Goal: Task Accomplishment & Management: Complete application form

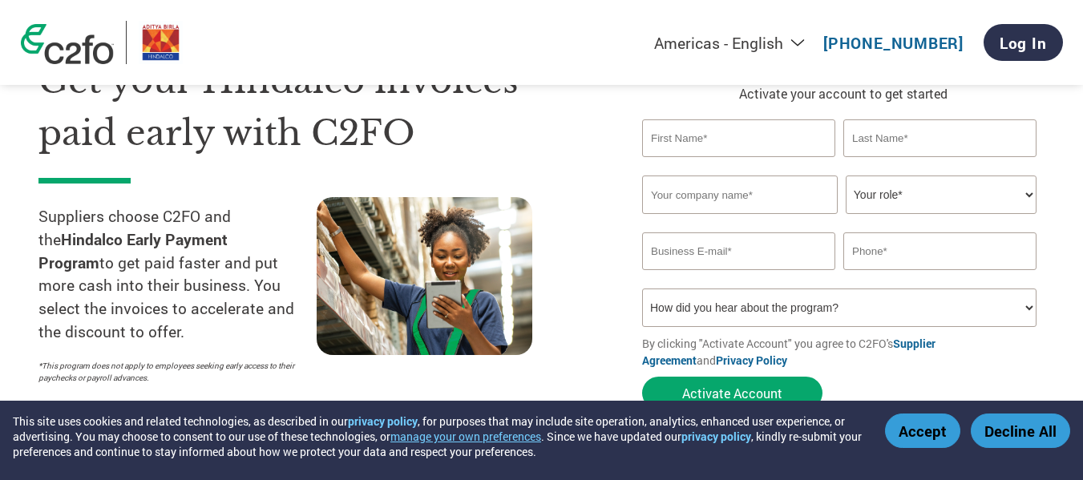
scroll to position [80, 0]
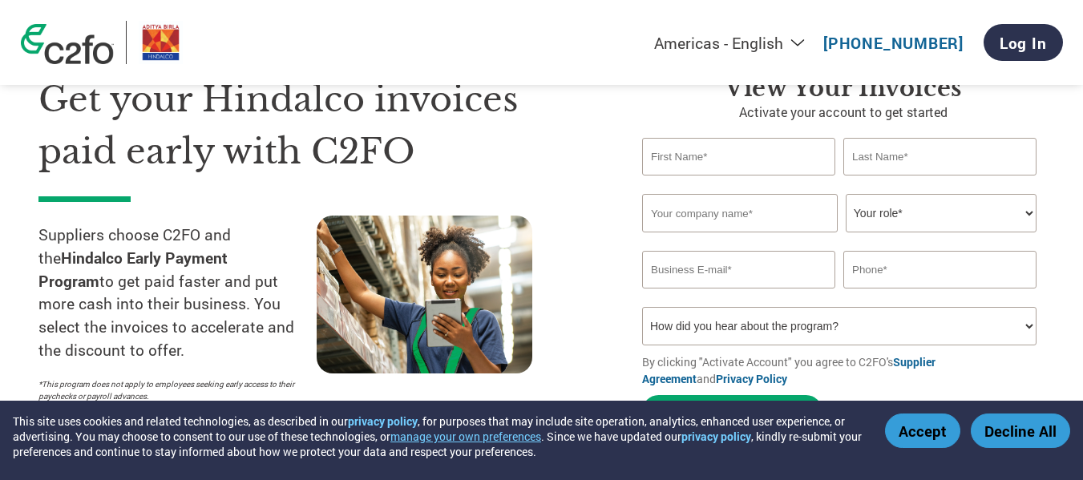
click at [912, 221] on select "Your role* CFO Controller Credit Manager Finance Director Treasurer CEO Preside…" at bounding box center [941, 213] width 191 height 38
click at [737, 216] on input "text" at bounding box center [740, 213] width 196 height 38
click at [723, 142] on input "text" at bounding box center [738, 157] width 193 height 38
click at [714, 194] on input "text" at bounding box center [740, 213] width 196 height 38
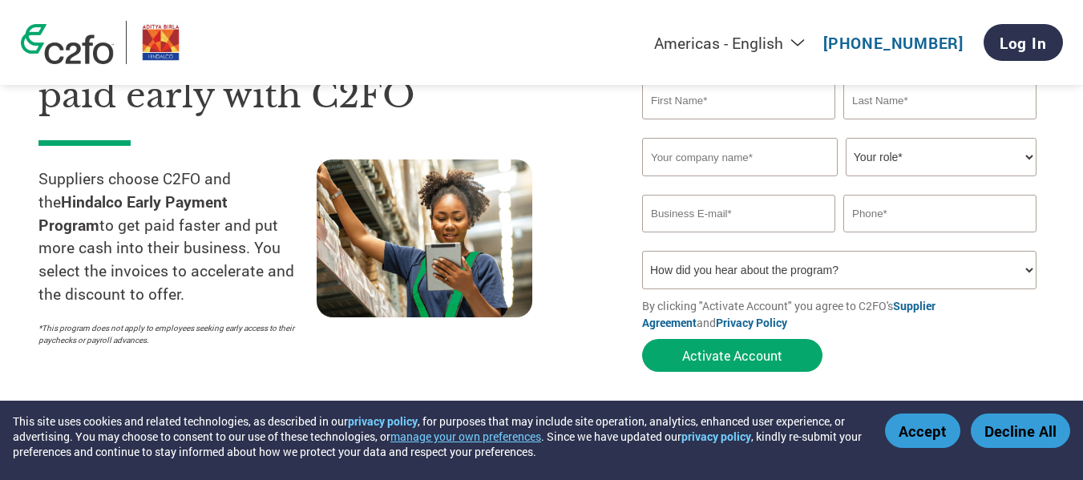
scroll to position [160, 0]
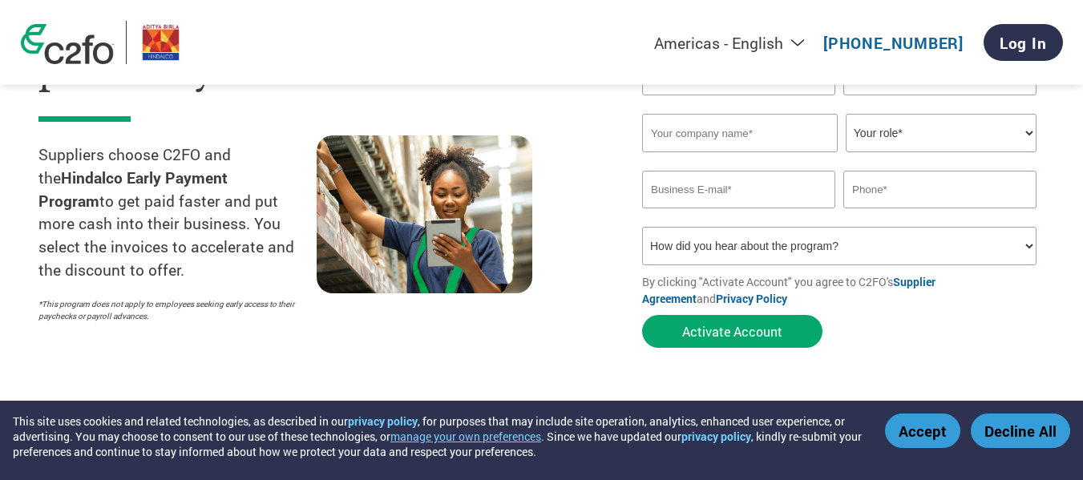
click at [784, 245] on select "How did you hear about the program? Received a letter Email Social Media Online…" at bounding box center [839, 246] width 395 height 38
select select "Email"
click at [642, 227] on select "How did you hear about the program? Received a letter Email Social Media Online…" at bounding box center [839, 246] width 395 height 38
click at [555, 265] on div at bounding box center [456, 233] width 278 height 195
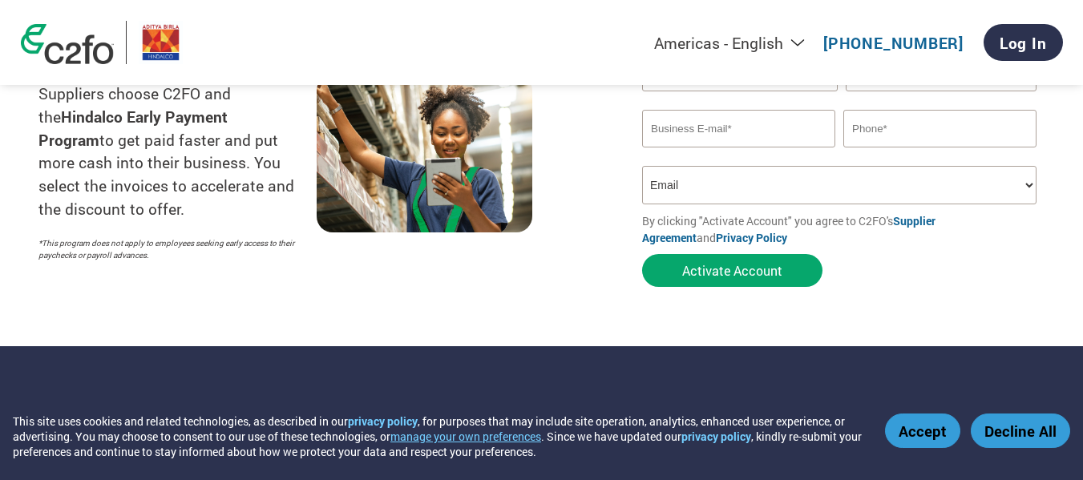
scroll to position [401, 0]
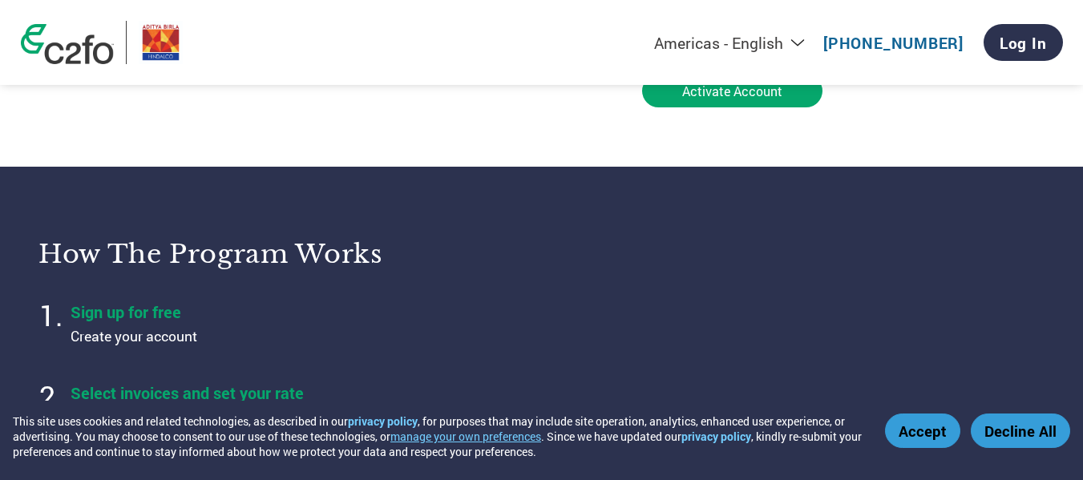
click at [919, 434] on button "Accept" at bounding box center [922, 431] width 75 height 34
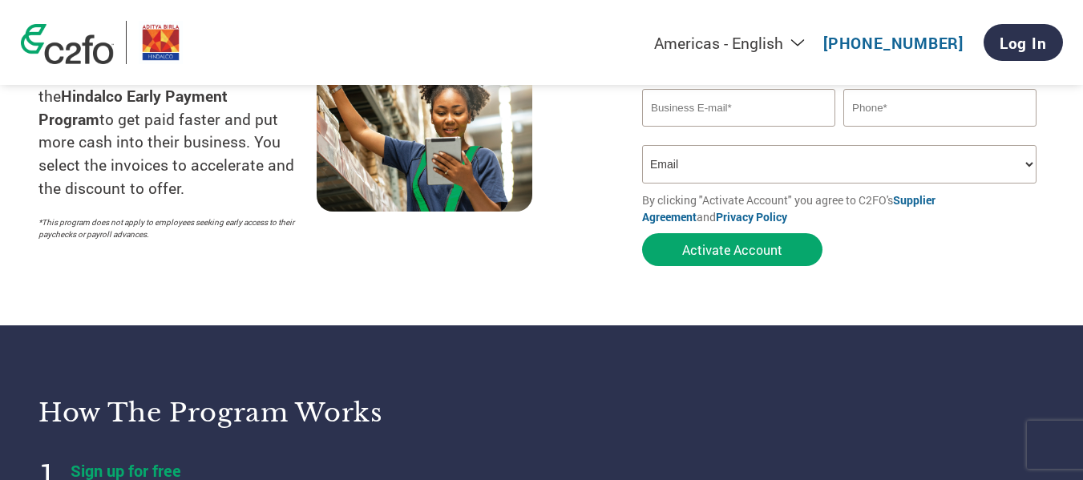
scroll to position [0, 0]
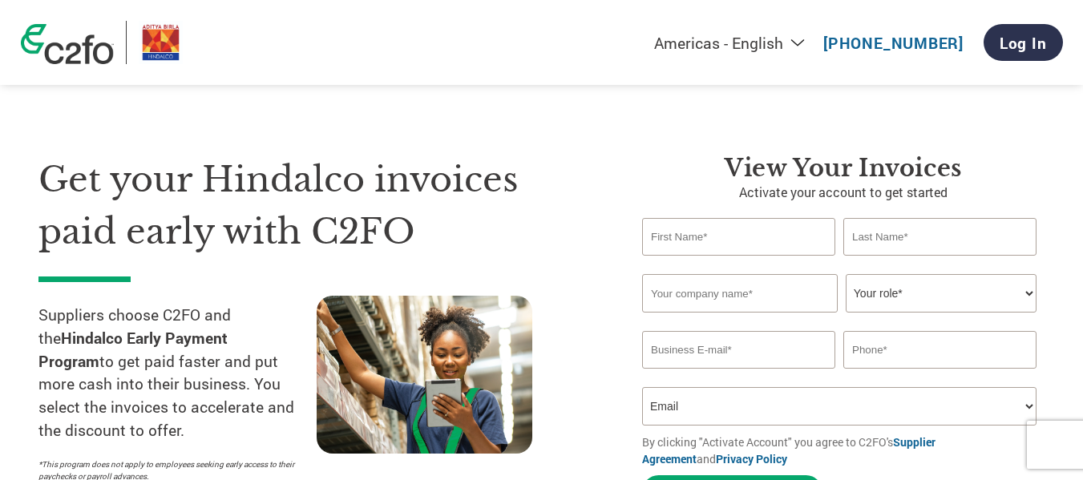
click at [746, 241] on input "text" at bounding box center [738, 237] width 193 height 38
type input "Rajesh"
type input "Vadera"
click at [776, 286] on input "text" at bounding box center [740, 293] width 196 height 38
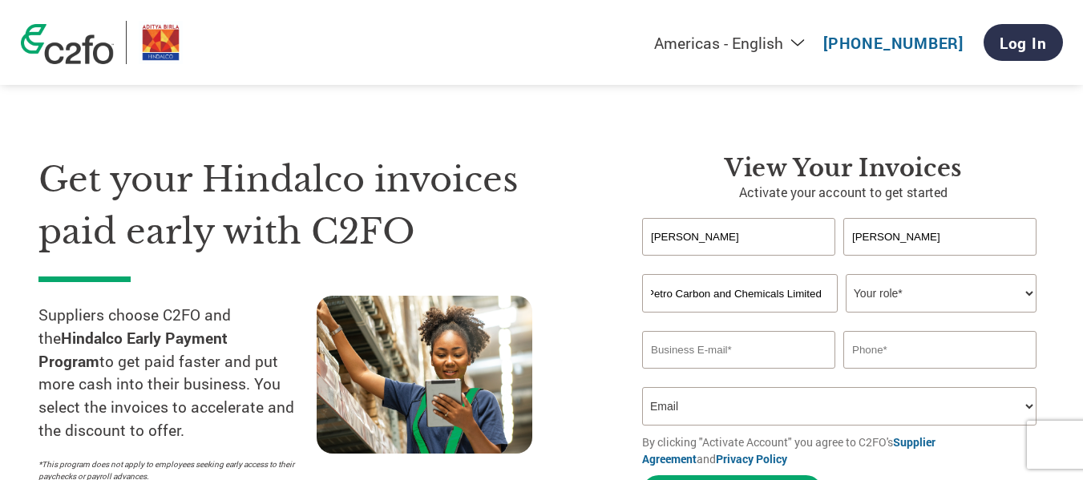
type input "Petro Carbon and Chemicals Limited"
click at [928, 302] on select "Your role* CFO Controller Credit Manager Finance Director Treasurer CEO Preside…" at bounding box center [941, 293] width 191 height 38
select select "CFO"
click at [846, 274] on select "Your role* CFO Controller Credit Manager Finance Director Treasurer CEO Preside…" at bounding box center [941, 293] width 191 height 38
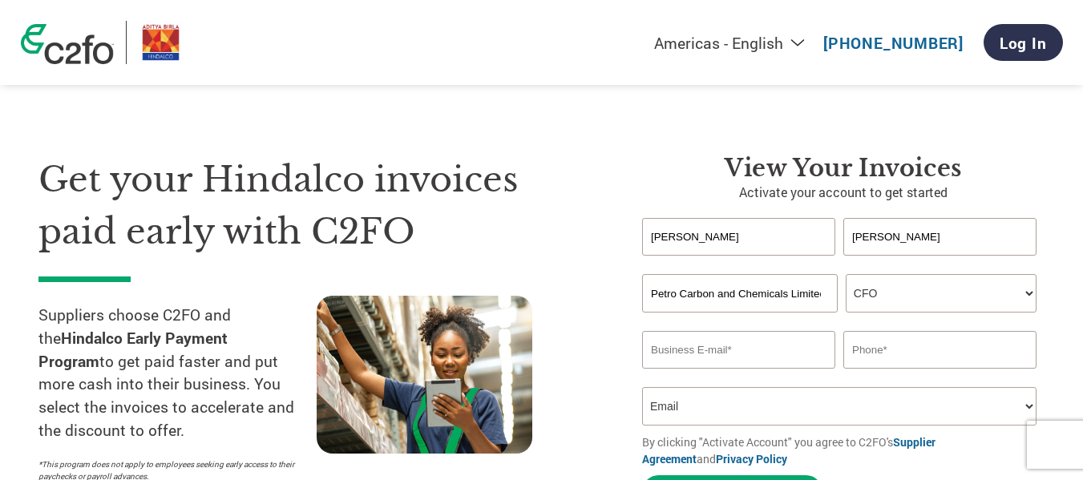
drag, startPoint x: 739, startPoint y: 229, endPoint x: 617, endPoint y: 222, distance: 121.3
click at [617, 222] on div "Get your Hindalco invoices paid early with C2FO Suppliers choose C2FO and the H…" at bounding box center [541, 303] width 1006 height 427
type input "Gajendra"
type input "Jhawar"
click at [890, 295] on select "Your role* CFO Controller Credit Manager Finance Director Treasurer CEO Preside…" at bounding box center [941, 293] width 191 height 38
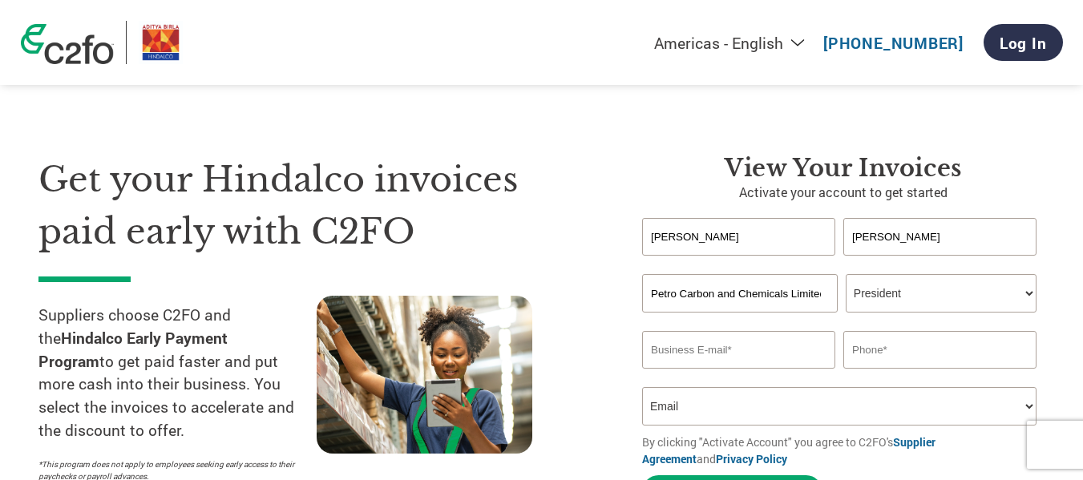
click at [846, 274] on select "Your role* CFO Controller Credit Manager Finance Director Treasurer CEO Preside…" at bounding box center [941, 293] width 191 height 38
click at [881, 292] on select "Your role* CFO Controller Credit Manager Finance Director Treasurer CEO Preside…" at bounding box center [941, 293] width 191 height 38
select select "OTHER"
click at [846, 274] on select "Your role* CFO Controller Credit Manager Finance Director Treasurer CEO Preside…" at bounding box center [941, 293] width 191 height 38
click at [730, 350] on input "email" at bounding box center [738, 350] width 193 height 38
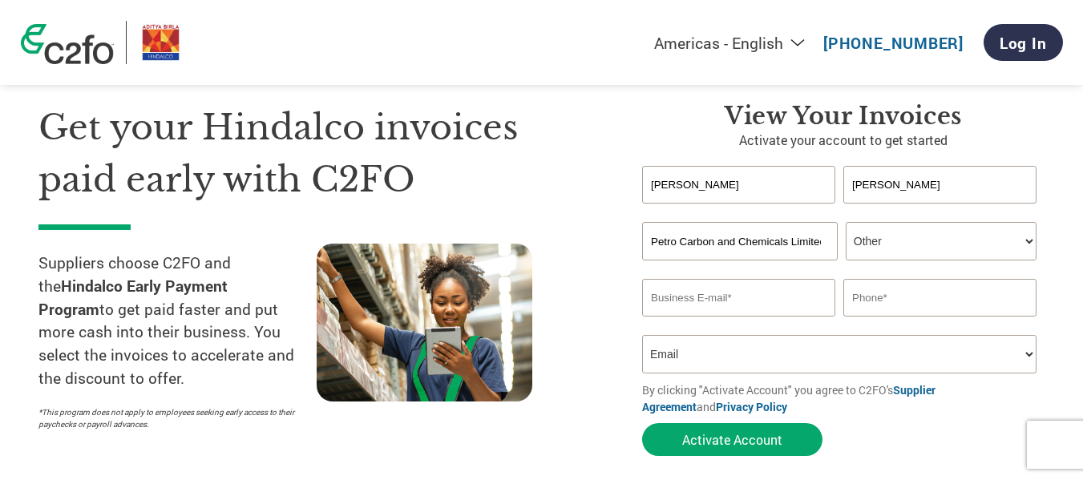
scroll to position [80, 0]
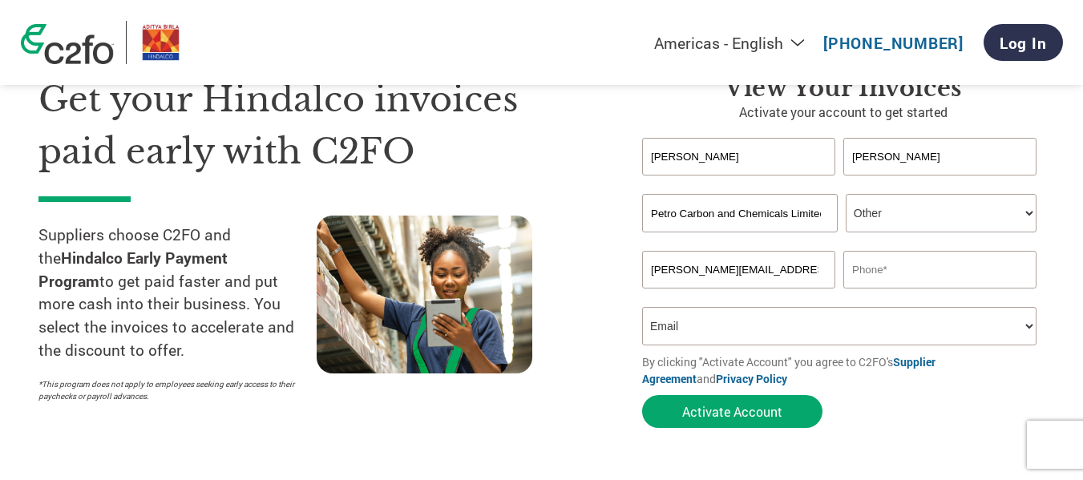
type input "gajendra.jhawar@athagroup.in"
click at [597, 297] on div "Get your Hindalco invoices paid early with C2FO Suppliers choose C2FO and the H…" at bounding box center [328, 255] width 580 height 362
click at [932, 270] on input "text" at bounding box center [940, 270] width 193 height 38
type input "9163191111"
click at [797, 314] on select "How did you hear about the program? Received a letter Email Social Media Online…" at bounding box center [839, 326] width 395 height 38
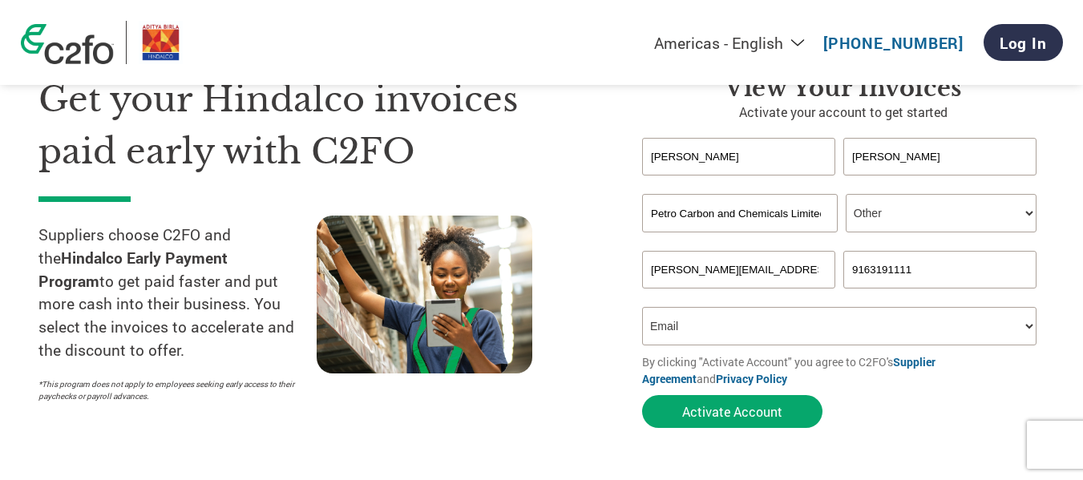
click at [642, 307] on select "How did you hear about the program? Received a letter Email Social Media Online…" at bounding box center [839, 326] width 395 height 38
click at [596, 337] on div "Get your Hindalco invoices paid early with C2FO Suppliers choose C2FO and the H…" at bounding box center [328, 255] width 580 height 362
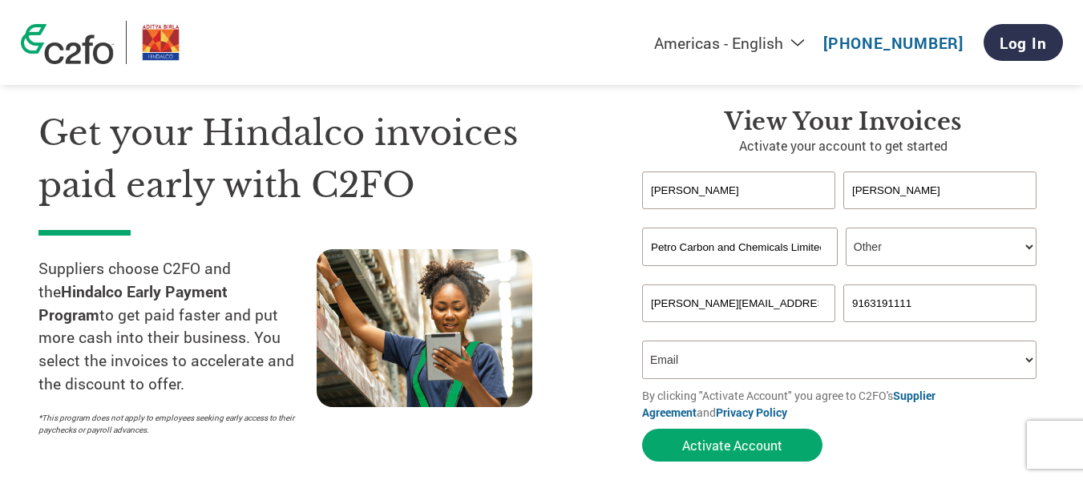
scroll to position [160, 0]
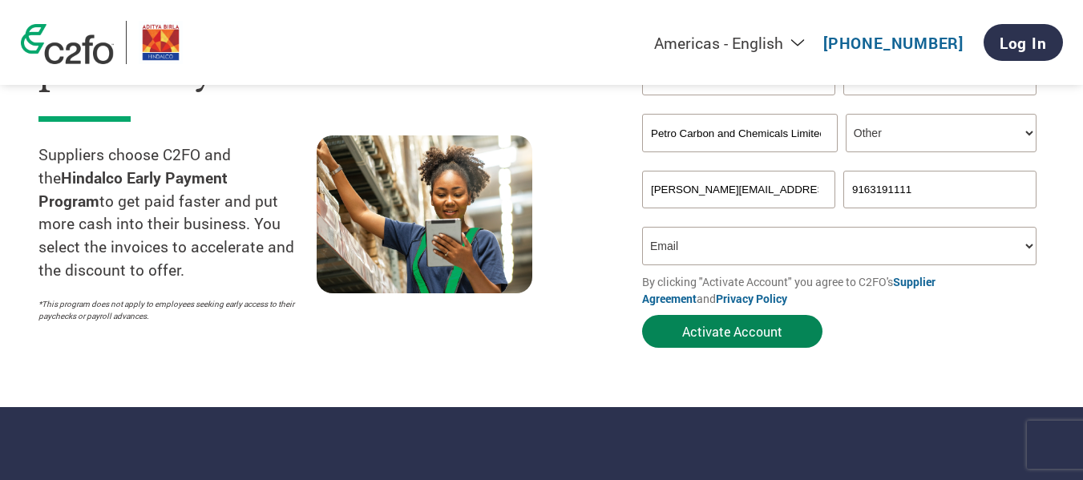
click at [751, 334] on button "Activate Account" at bounding box center [732, 331] width 180 height 33
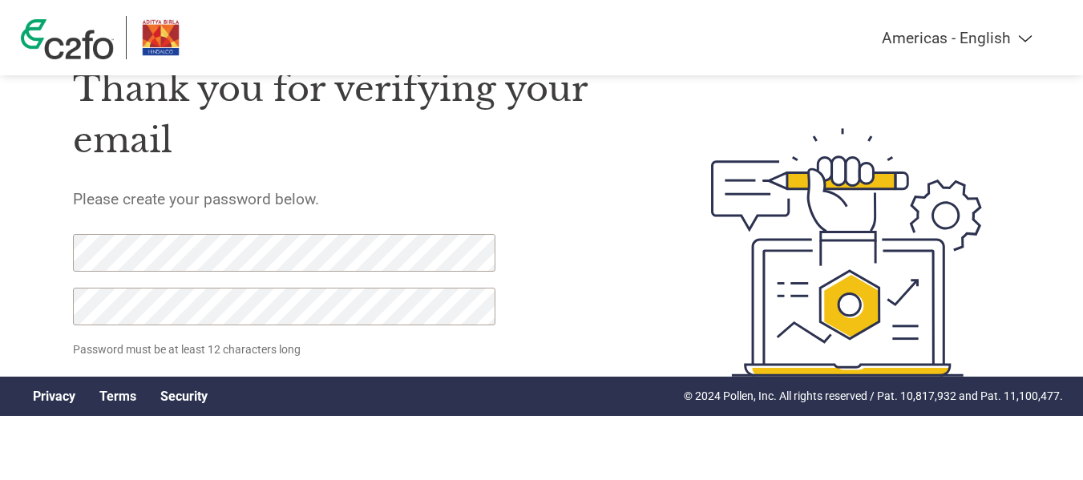
scroll to position [89, 0]
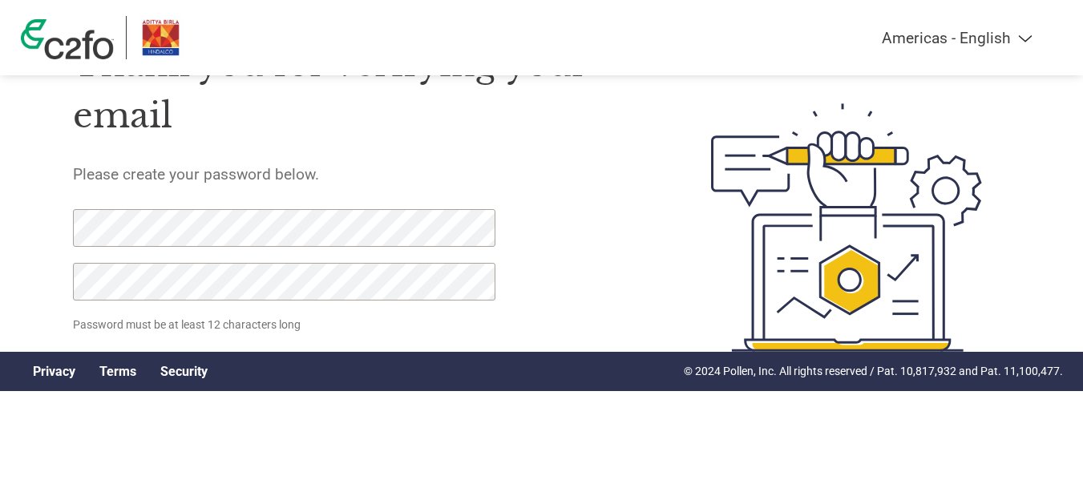
click at [125, 181] on h5 "Please create your password below." at bounding box center [354, 174] width 563 height 18
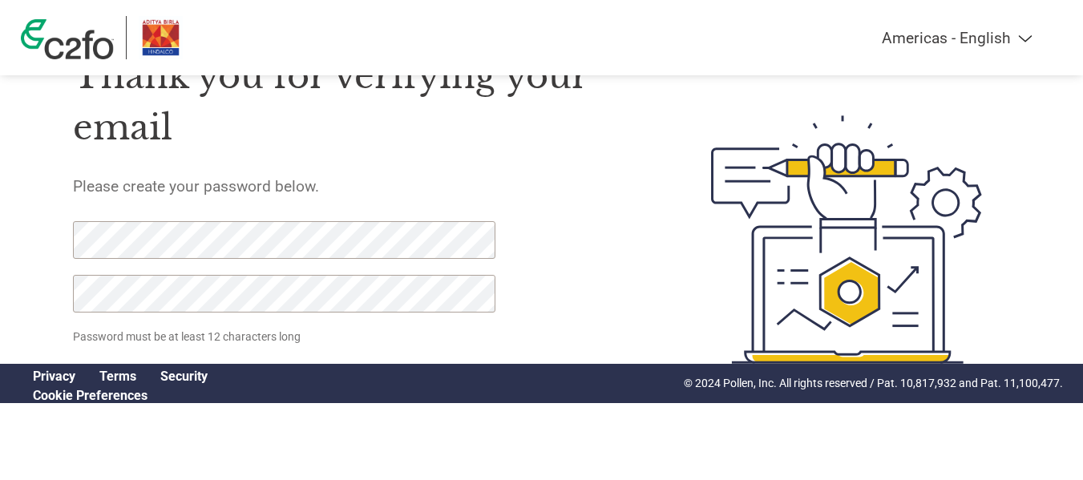
scroll to position [89, 0]
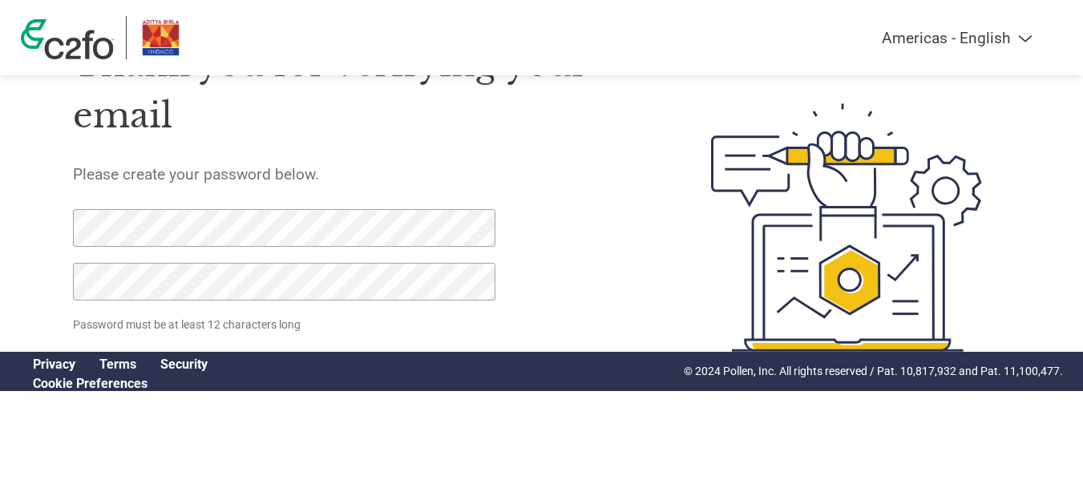
click at [330, 315] on div at bounding box center [275, 262] width 405 height 107
click at [549, 285] on div "Thank you for verifying your email Please create your password below. Password …" at bounding box center [354, 227] width 563 height 425
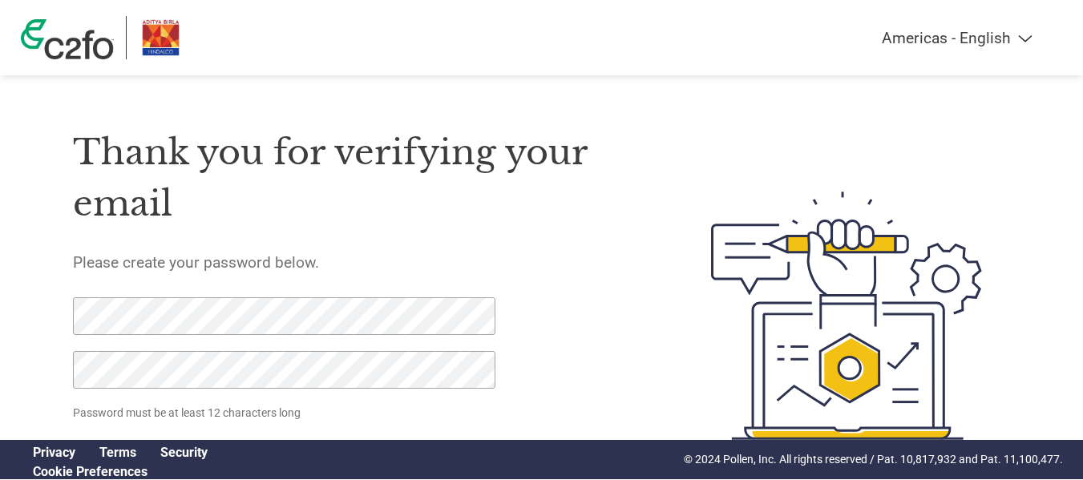
scroll to position [0, 0]
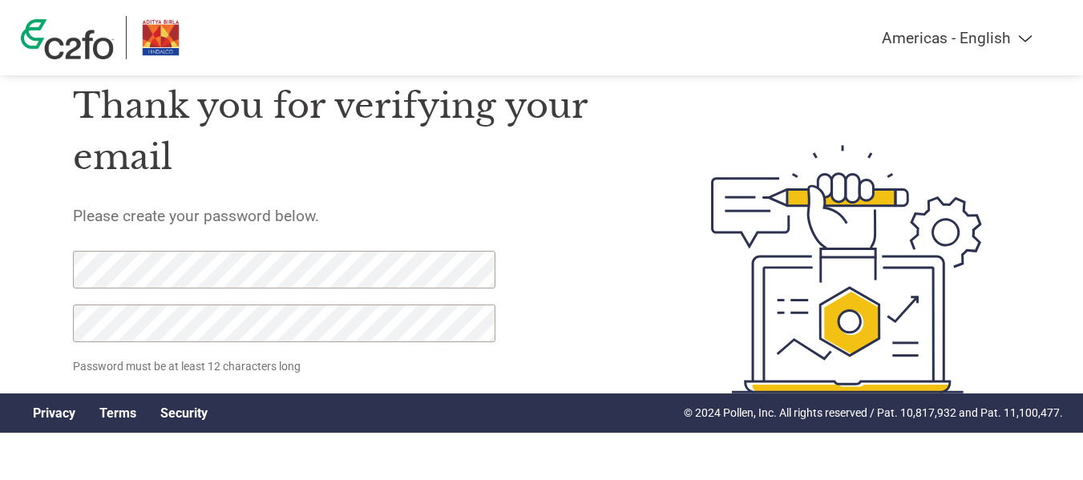
scroll to position [89, 0]
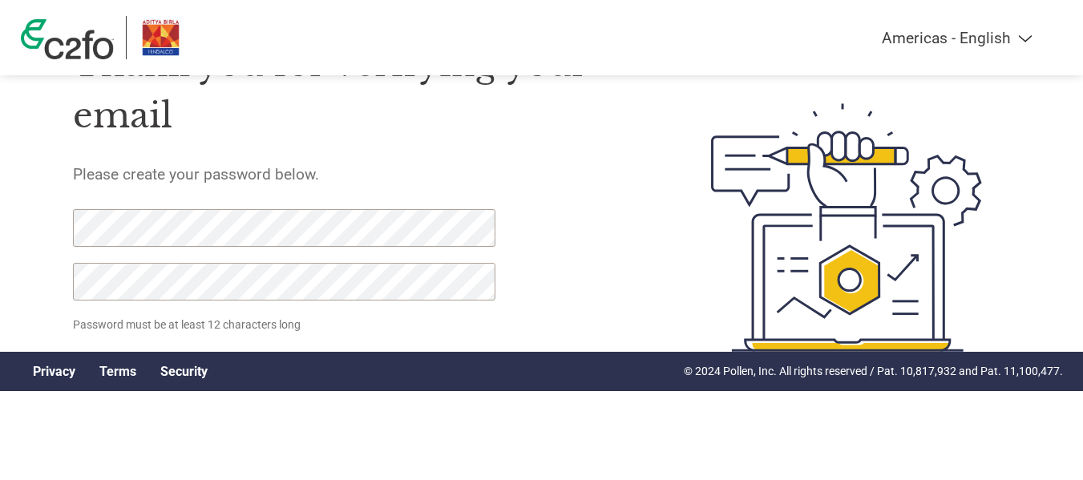
click at [871, 263] on img at bounding box center [846, 227] width 329 height 425
click at [854, 154] on img at bounding box center [846, 227] width 329 height 425
click at [844, 160] on img at bounding box center [846, 227] width 329 height 425
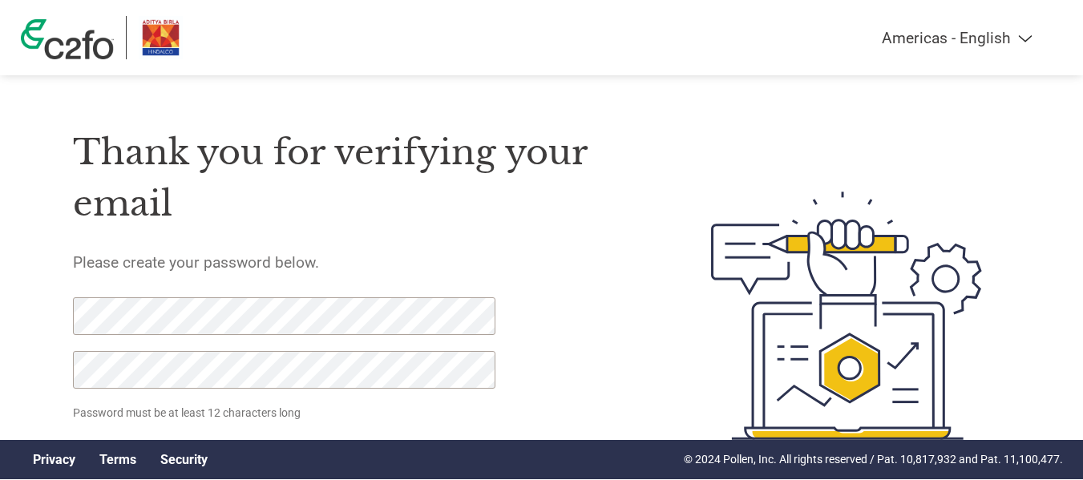
scroll to position [0, 0]
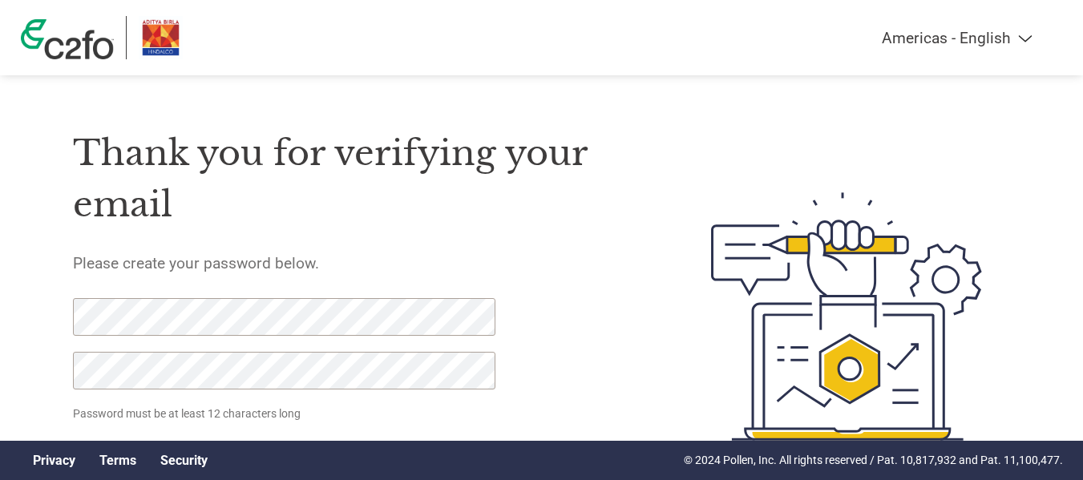
click at [623, 302] on div "Thank you for verifying your email Please create your password below. Password …" at bounding box center [354, 316] width 563 height 425
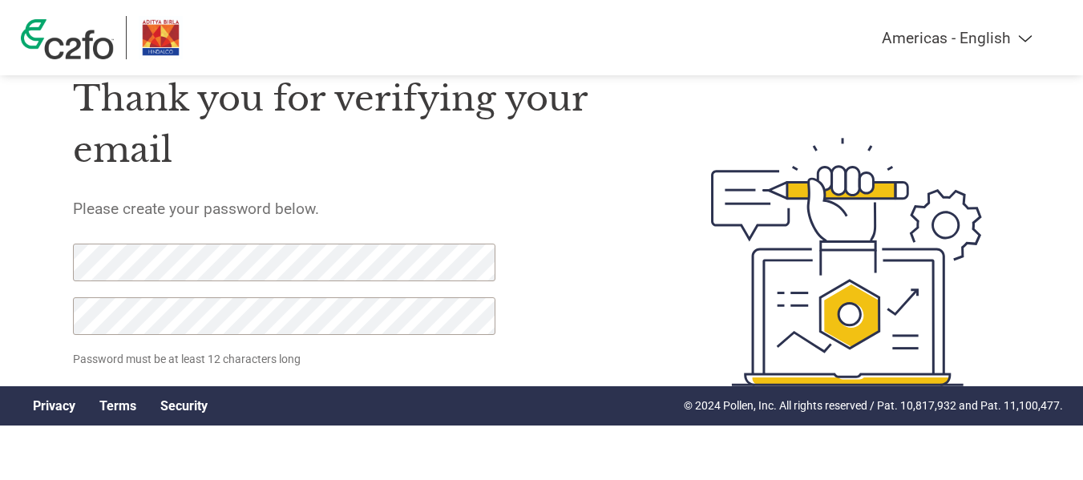
scroll to position [89, 0]
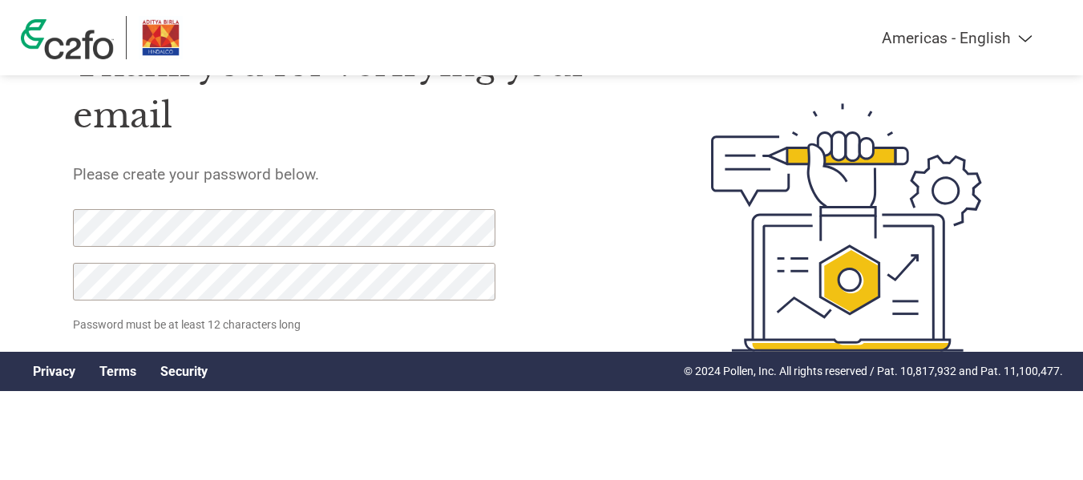
click at [277, 325] on p "Password must be at least 12 characters long" at bounding box center [287, 325] width 428 height 17
click at [331, 322] on p "Password must be at least 12 characters long" at bounding box center [287, 325] width 428 height 17
click at [0, 222] on div "Americas - English Américas - Español Américas - Português Amériques - Français…" at bounding box center [541, 163] width 1083 height 505
click at [249, 324] on p "Password must be at least 12 characters long" at bounding box center [287, 325] width 428 height 17
click at [852, 317] on img at bounding box center [846, 227] width 329 height 425
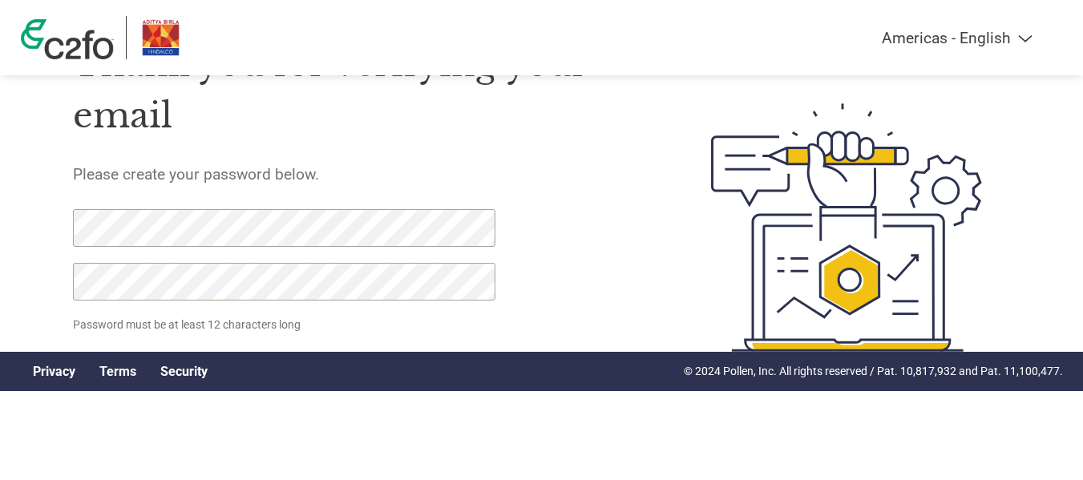
click at [850, 270] on img at bounding box center [846, 227] width 329 height 425
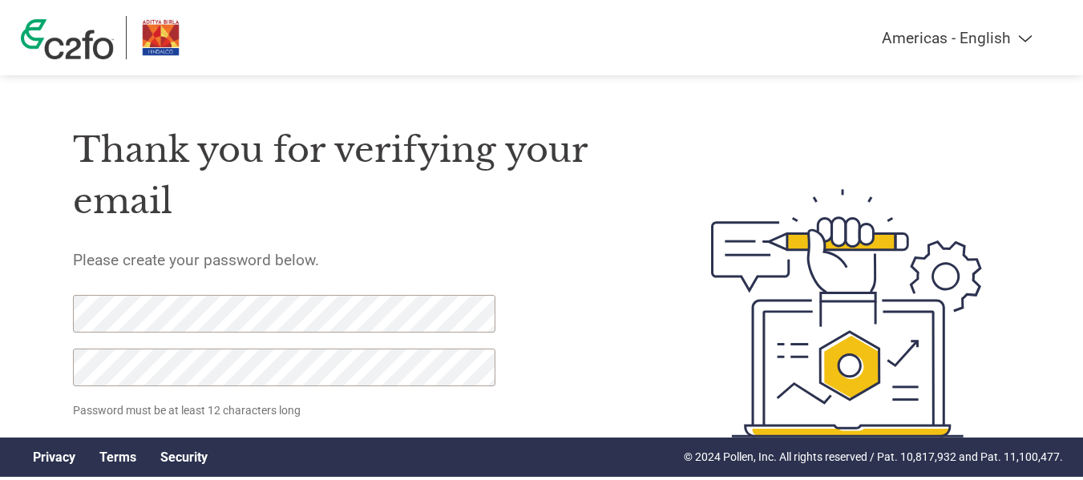
scroll to position [0, 0]
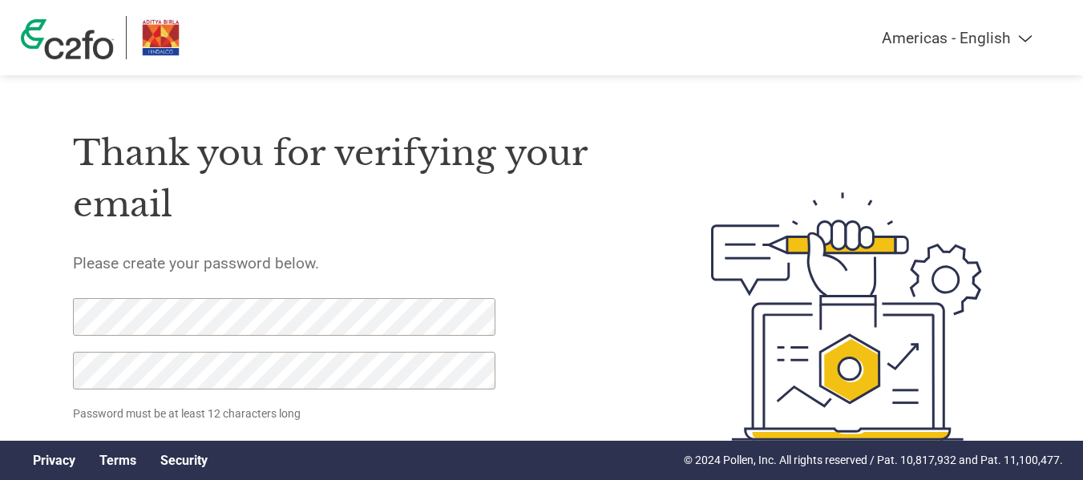
click at [857, 245] on img at bounding box center [846, 316] width 329 height 425
click at [855, 241] on img at bounding box center [846, 316] width 329 height 425
click at [1028, 36] on select "Americas - English Américas - Español Américas - Português Amériques - Français…" at bounding box center [857, 38] width 372 height 18
click at [670, 228] on div at bounding box center [823, 316] width 375 height 425
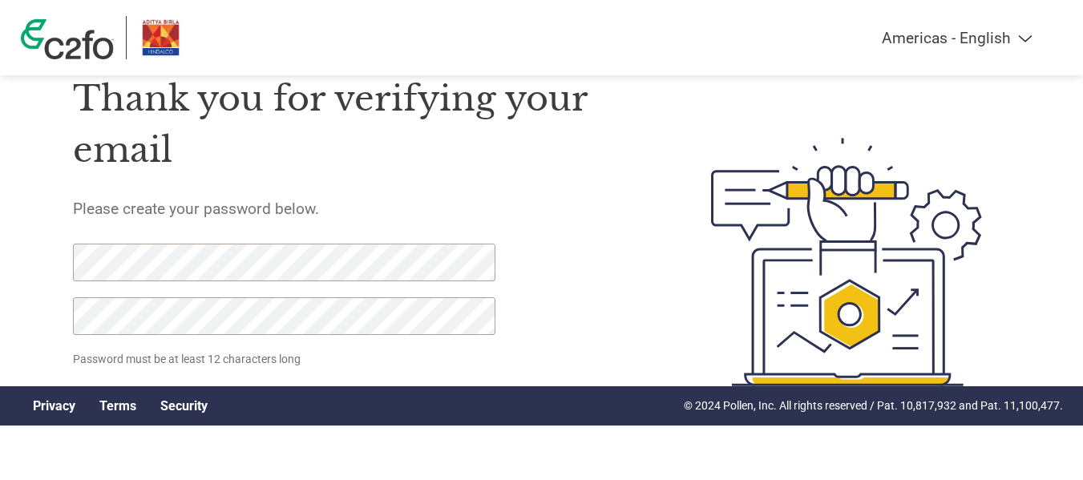
scroll to position [89, 0]
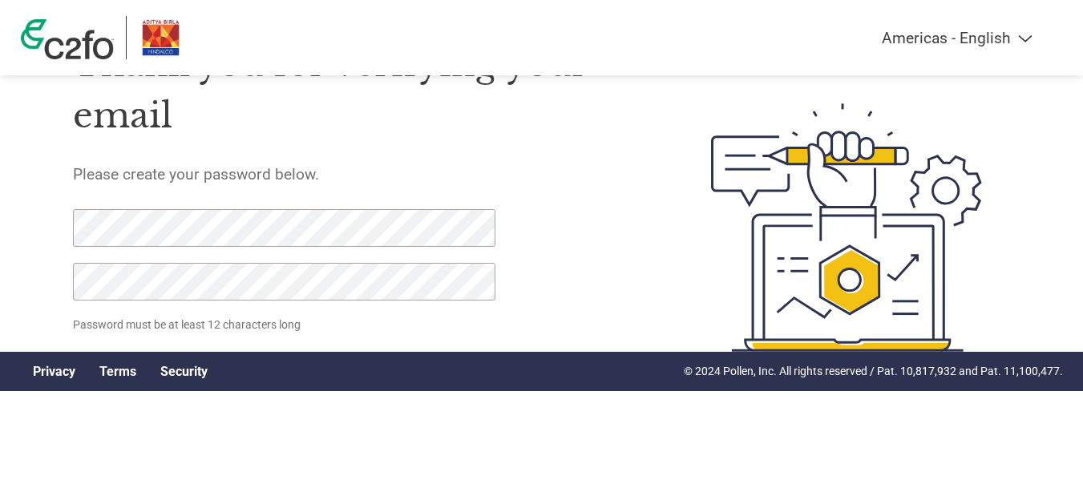
click at [136, 306] on div at bounding box center [275, 262] width 405 height 107
click at [121, 323] on p "Password must be at least 12 characters long" at bounding box center [287, 325] width 428 height 17
click at [211, 327] on p "Password must be at least 12 characters long" at bounding box center [287, 325] width 428 height 17
click at [0, 216] on div "Americas - English Américas - Español Américas - Português Amériques - Français…" at bounding box center [541, 163] width 1083 height 505
click at [816, 311] on img at bounding box center [846, 227] width 329 height 425
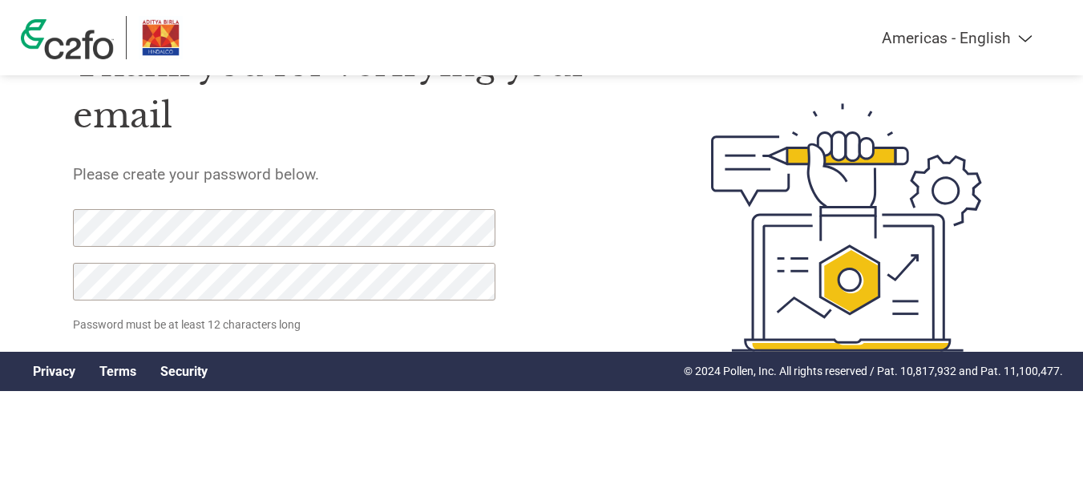
click at [831, 280] on img at bounding box center [846, 227] width 329 height 425
click at [229, 336] on form "Password must be at least 12 characters long Set Password Need help? Contact Su…" at bounding box center [298, 300] width 451 height 183
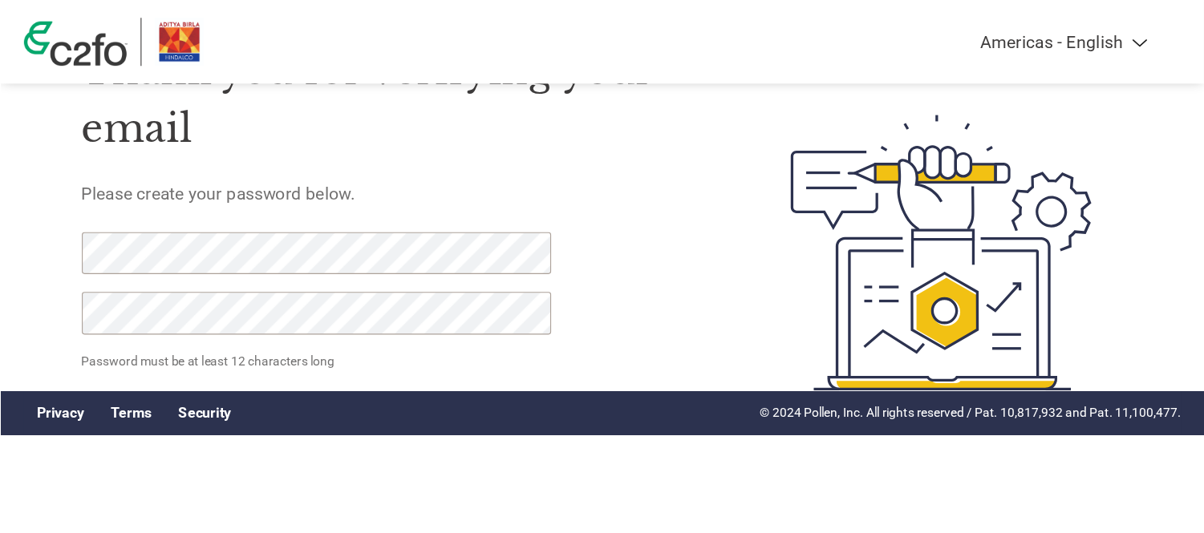
scroll to position [0, 0]
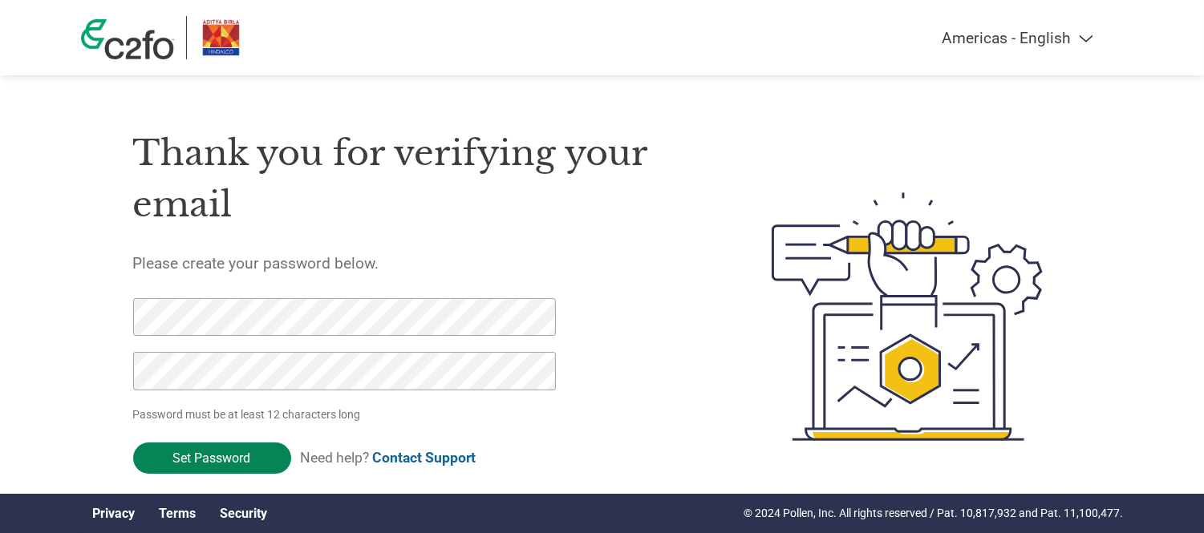
click at [226, 461] on input "Set Password" at bounding box center [212, 458] width 158 height 31
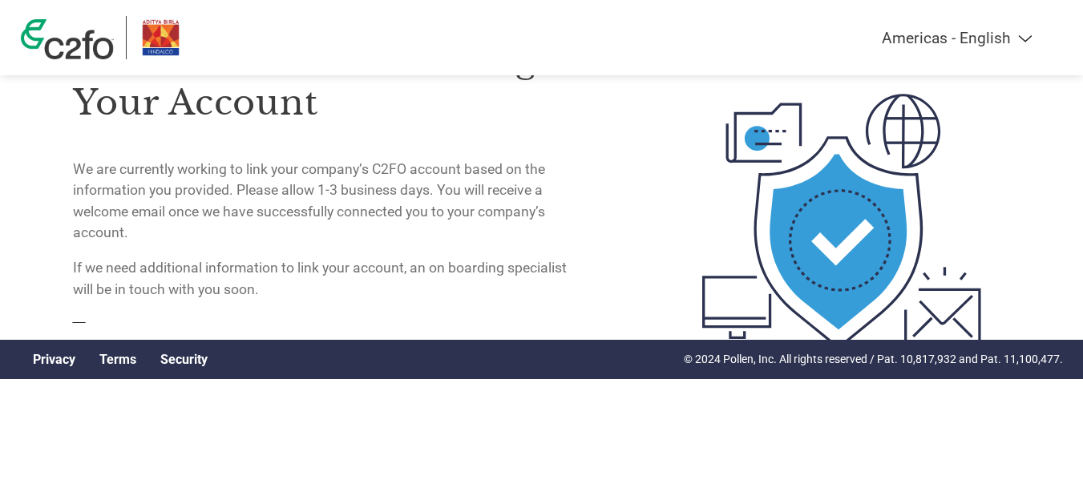
scroll to position [21, 0]
